Goal: Task Accomplishment & Management: Complete application form

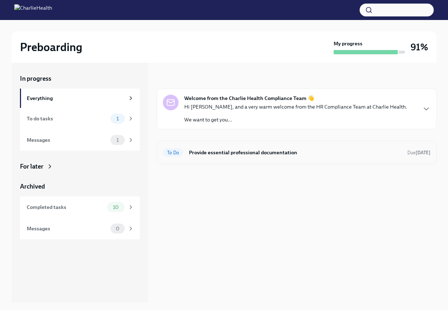
click at [233, 159] on div "To Do Provide essential professional documentation Due [DATE]" at bounding box center [297, 153] width 280 height 24
click at [233, 156] on div "To Do Provide essential professional documentation Due [DATE]" at bounding box center [297, 152] width 268 height 11
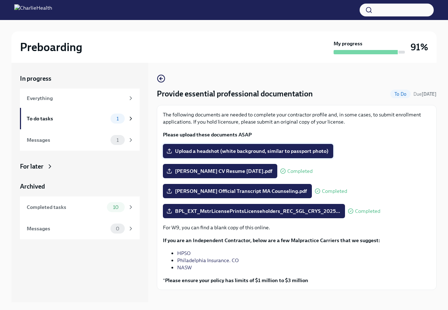
click at [234, 151] on span "Upload a headshot (white background, similar to passport photo)" at bounding box center [248, 150] width 161 height 7
click at [0, 0] on input "Upload a headshot (white background, similar to passport photo)" at bounding box center [0, 0] width 0 height 0
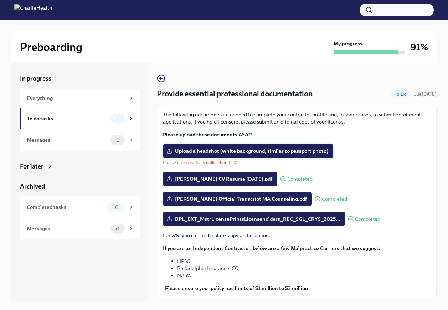
click at [248, 150] on span "Upload a headshot (white background, similar to passport photo)" at bounding box center [248, 150] width 161 height 7
click at [0, 0] on input "Upload a headshot (white background, similar to passport photo)" at bounding box center [0, 0] width 0 height 0
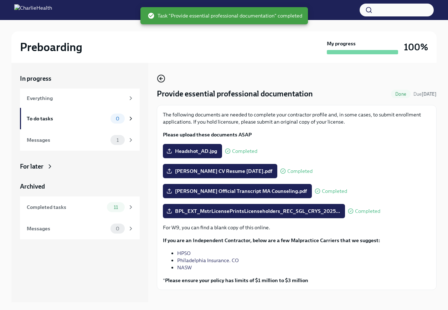
click at [160, 78] on icon "button" at bounding box center [160, 78] width 1 height 3
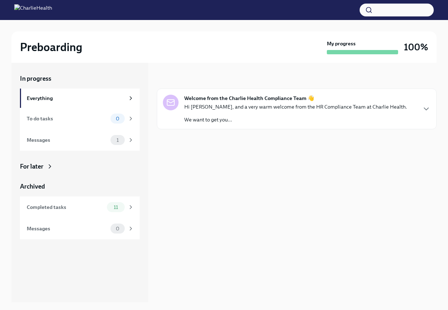
click at [420, 110] on div "Welcome from the Charlie Health Compliance Team 👋 Hi [PERSON_NAME], and a very …" at bounding box center [297, 109] width 268 height 29
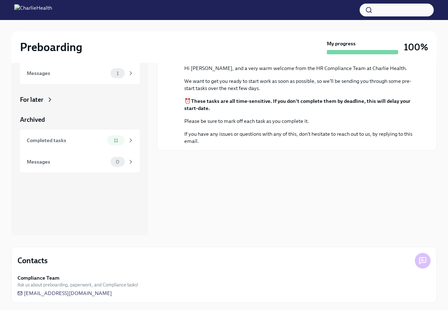
scroll to position [68, 0]
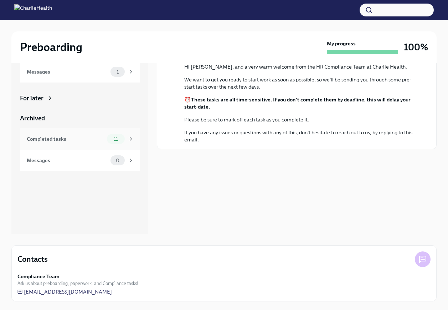
click at [62, 140] on div "Completed tasks" at bounding box center [65, 139] width 77 height 8
